Goal: Task Accomplishment & Management: Complete application form

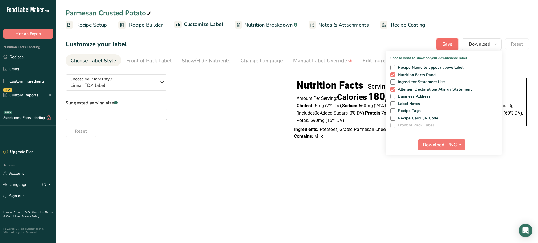
click at [445, 44] on span "Save" at bounding box center [447, 44] width 10 height 7
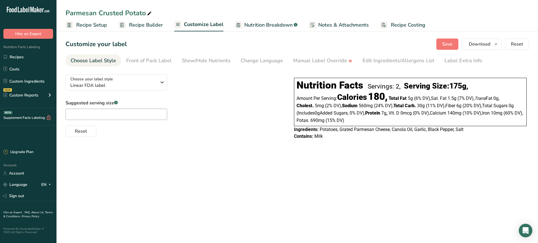
click at [448, 38] on section "Customize your label Save Download Choose what to show on your downloaded label…" at bounding box center [297, 91] width 482 height 125
click at [448, 41] on span "Save" at bounding box center [447, 44] width 10 height 7
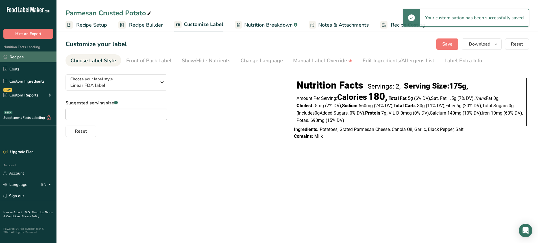
click at [21, 55] on link "Recipes" at bounding box center [28, 56] width 56 height 11
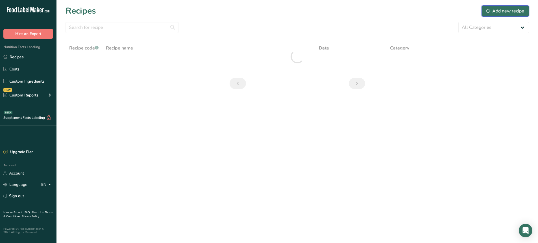
click at [512, 10] on div "Add new recipe" at bounding box center [505, 11] width 38 height 7
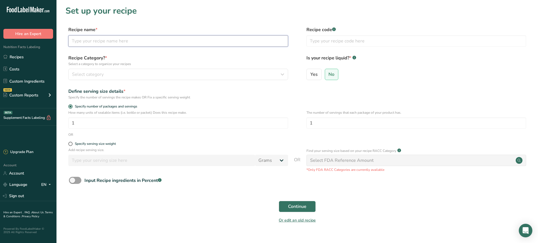
click at [101, 41] on input "text" at bounding box center [178, 40] width 220 height 11
type input "Beef Gravy"
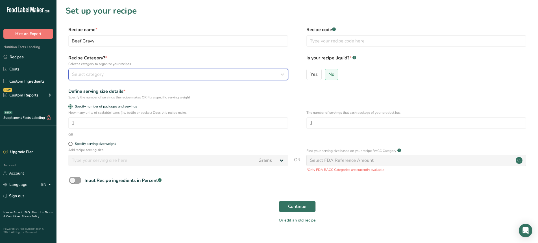
click at [104, 73] on div "Select category" at bounding box center [176, 74] width 209 height 7
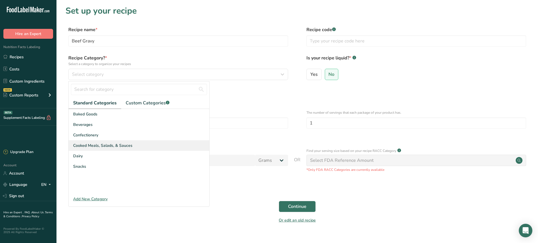
click at [108, 146] on span "Cooked Meals, Salads, & Sauces" at bounding box center [102, 145] width 59 height 6
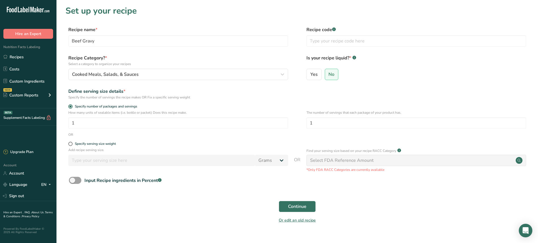
click at [70, 141] on form "Recipe name * Beef Gravy Recipe code .a-a{fill:#347362;}.b-a{fill:#fff;} Recipe…" at bounding box center [297, 126] width 463 height 200
click at [70, 143] on span at bounding box center [70, 143] width 4 height 4
click at [70, 143] on input "Specify serving size weight" at bounding box center [70, 144] width 4 height 4
radio input "true"
radio input "false"
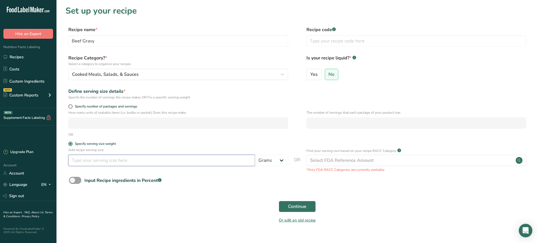
click at [154, 160] on input "number" at bounding box center [161, 159] width 187 height 11
click at [77, 164] on input "250" at bounding box center [161, 159] width 187 height 11
click at [89, 162] on input "250" at bounding box center [161, 159] width 187 height 11
type input "2"
type input "100"
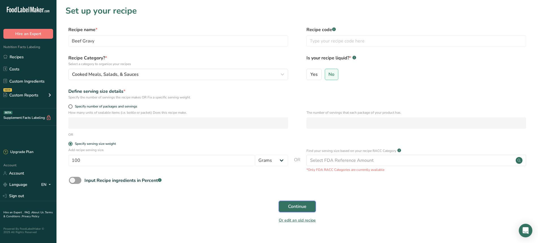
click at [292, 207] on span "Continue" at bounding box center [297, 206] width 18 height 7
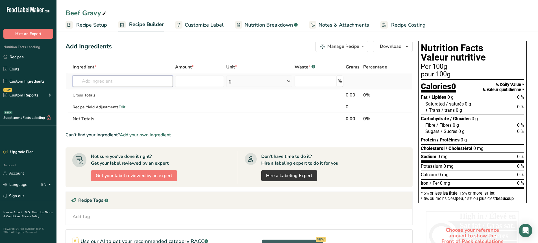
click at [108, 83] on input "text" at bounding box center [123, 80] width 100 height 11
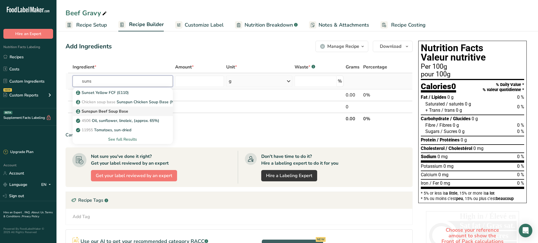
type input "suns"
click at [112, 110] on p "Sunspun Beef Soup Base" at bounding box center [102, 111] width 51 height 6
type input "Sunspun Beef Soup Base"
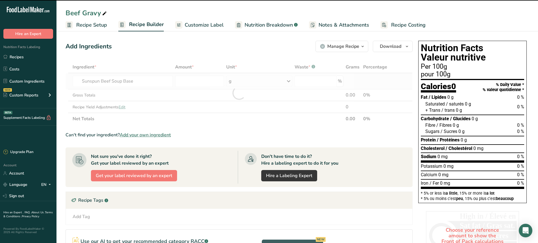
type input "0"
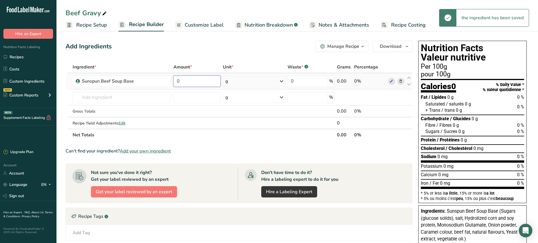
drag, startPoint x: 183, startPoint y: 83, endPoint x: 175, endPoint y: 83, distance: 7.6
click at [175, 83] on input "0" at bounding box center [196, 80] width 47 height 11
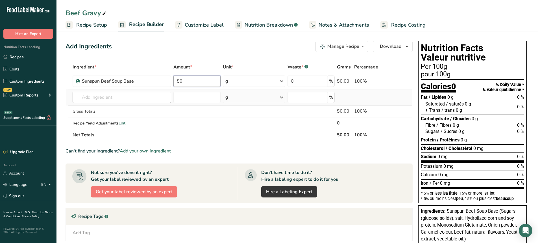
type input "50"
click at [93, 100] on div "Ingredient * Amount * Unit * Waste * .a-a{fill:#347362;}.b-a{fill:#fff;} Grams …" at bounding box center [239, 101] width 347 height 80
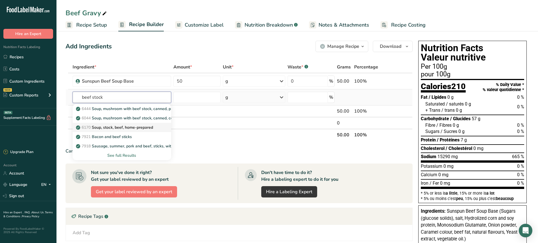
type input "beef stock"
click at [107, 126] on p "6170 Soup, stock, beef, home-prepared" at bounding box center [115, 127] width 76 height 6
type input "Soup, stock, beef, home-prepared"
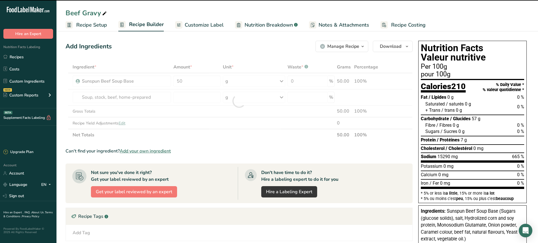
type input "0"
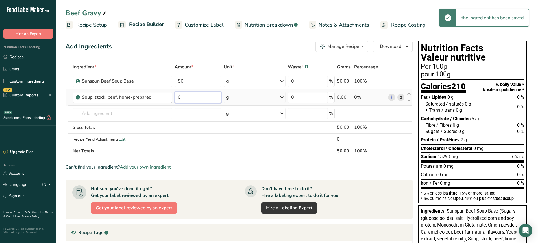
drag, startPoint x: 187, startPoint y: 95, endPoint x: 172, endPoint y: 100, distance: 15.9
click at [172, 100] on tr "Soup, stock, beef, home-prepared 0 g Portions 1 cup Weight Units g kg mg See mo…" at bounding box center [239, 97] width 347 height 16
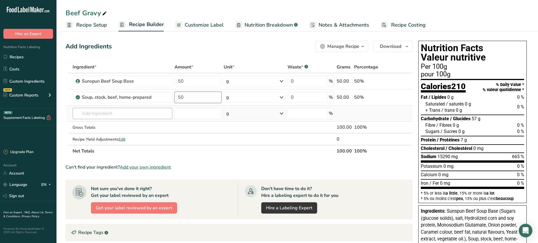
type input "50"
click at [99, 115] on div "Ingredient * Amount * Unit * Waste * .a-a{fill:#347362;}.b-a{fill:#fff;} Grams …" at bounding box center [239, 109] width 347 height 96
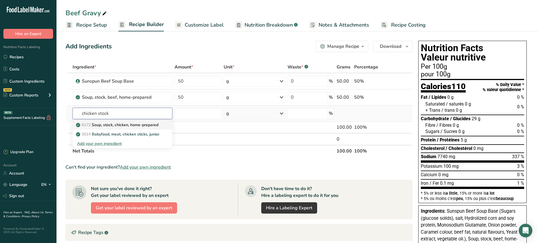
type input "chicken stock"
click at [101, 128] on link "6172 Soup, stock, chicken, home-prepared" at bounding box center [123, 124] width 100 height 9
type input "Soup, stock, chicken, home-prepared"
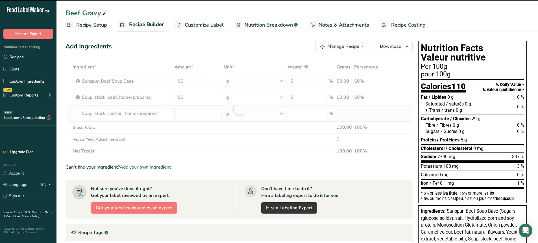
type input "0"
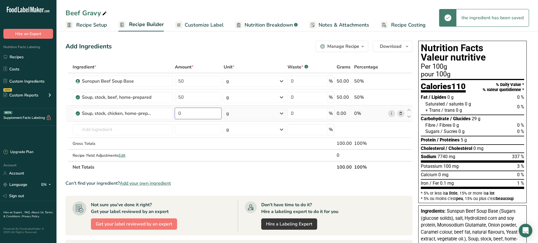
drag, startPoint x: 185, startPoint y: 115, endPoint x: 172, endPoint y: 119, distance: 13.5
click at [172, 119] on tr "Soup, stock, chicken, home-prepared 0 g Portions 1 cup Weight Units g kg mg See…" at bounding box center [239, 113] width 347 height 16
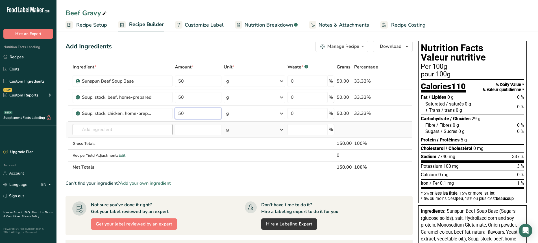
type input "50"
click at [95, 131] on div "Ingredient * Amount * Unit * Waste * .a-a{fill:#347362;}.b-a{fill:#fff;} Grams …" at bounding box center [239, 117] width 347 height 112
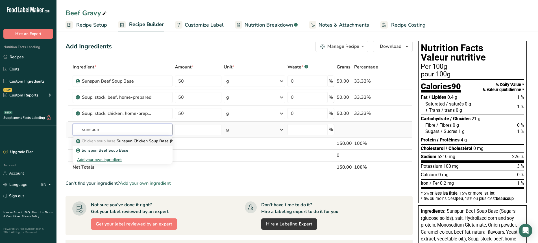
type input "sunspun"
click at [109, 141] on span "Chicken soup base" at bounding box center [99, 140] width 34 height 5
type input "Sunspun Chicken Soup Base (No MSG)"
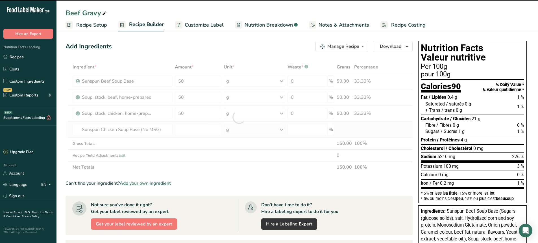
type input "0"
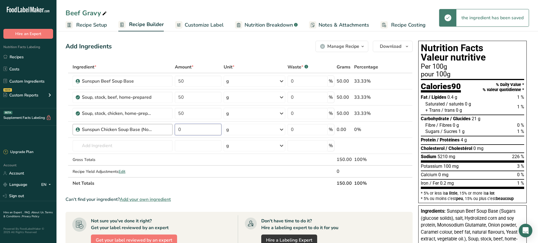
drag, startPoint x: 198, startPoint y: 128, endPoint x: 168, endPoint y: 130, distance: 29.7
click at [168, 130] on tr "Sunspun Chicken Soup Base (No MSG) 0 g Weight Units g kg mg See more Volume Uni…" at bounding box center [239, 129] width 347 height 16
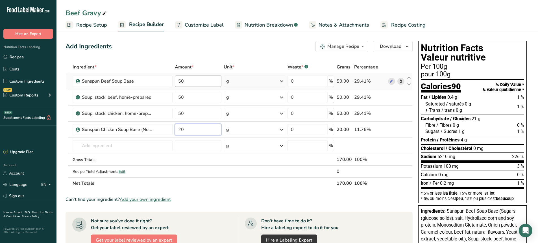
type input "20"
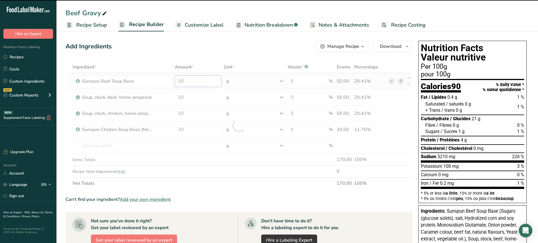
drag, startPoint x: 186, startPoint y: 80, endPoint x: 178, endPoint y: 82, distance: 8.2
click at [178, 82] on input "50" at bounding box center [198, 80] width 47 height 11
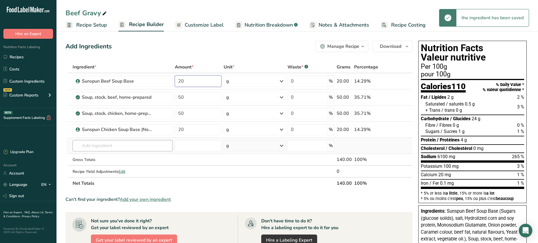
type input "20"
click at [137, 147] on div "Ingredient * Amount * Unit * Waste * .a-a{fill:#347362;}.b-a{fill:#fff;} Grams …" at bounding box center [239, 125] width 347 height 128
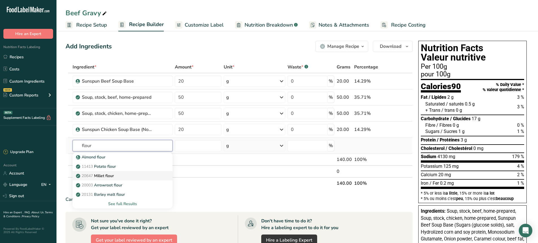
scroll to position [28, 0]
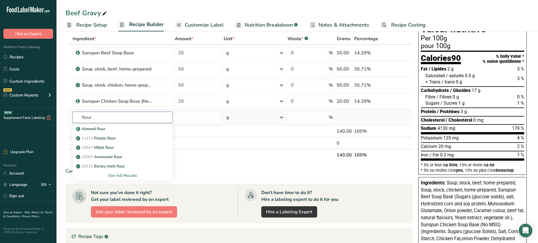
type input "flour"
click at [118, 177] on div "See full Results" at bounding box center [122, 175] width 91 height 6
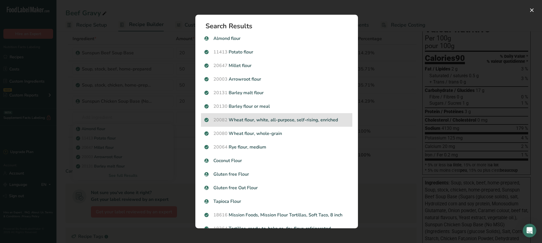
click at [302, 121] on p "20082 Wheat flour, white, all-purpose, self-rising, enriched" at bounding box center [276, 119] width 145 height 7
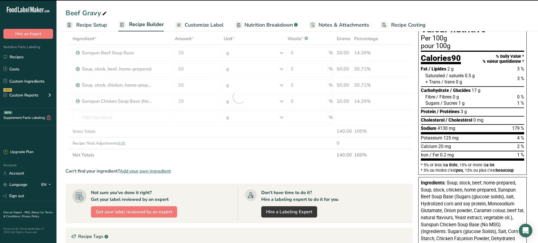
type input "0"
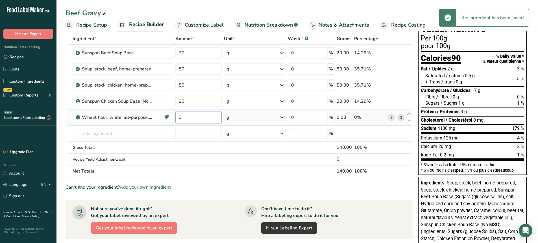
drag, startPoint x: 184, startPoint y: 114, endPoint x: 177, endPoint y: 117, distance: 7.6
click at [177, 117] on input "0" at bounding box center [198, 117] width 47 height 11
